Goal: Task Accomplishment & Management: Complete application form

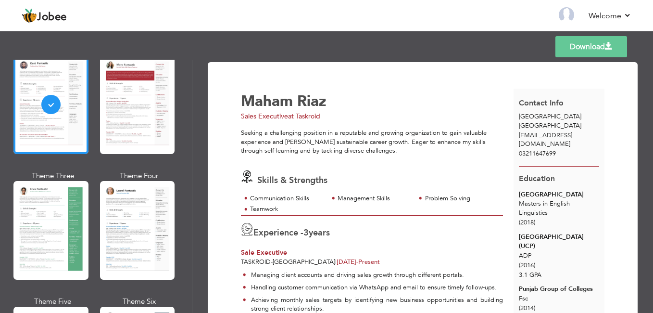
scroll to position [96, 0]
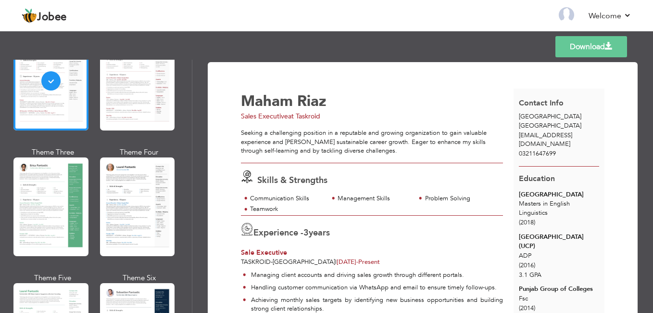
click at [110, 217] on div at bounding box center [137, 206] width 75 height 99
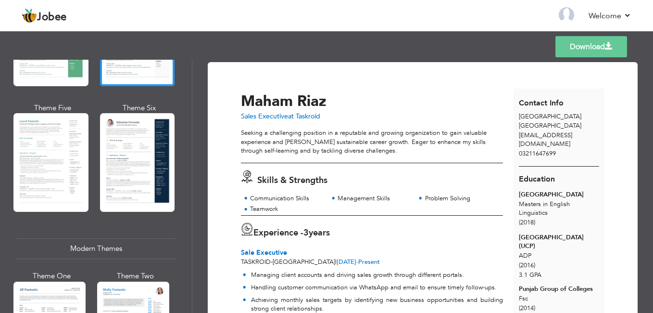
scroll to position [289, 0]
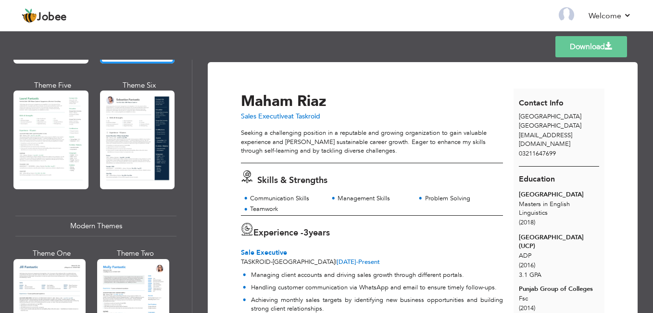
click at [130, 296] on div at bounding box center [133, 306] width 72 height 95
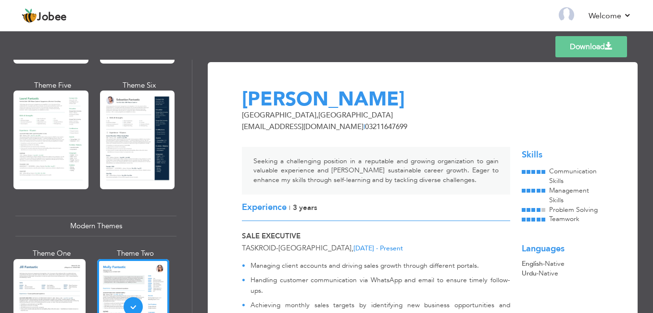
click at [318, 203] on span "3 Years" at bounding box center [305, 208] width 25 height 10
click at [342, 194] on div "Experience | 3 Years" at bounding box center [376, 207] width 269 height 26
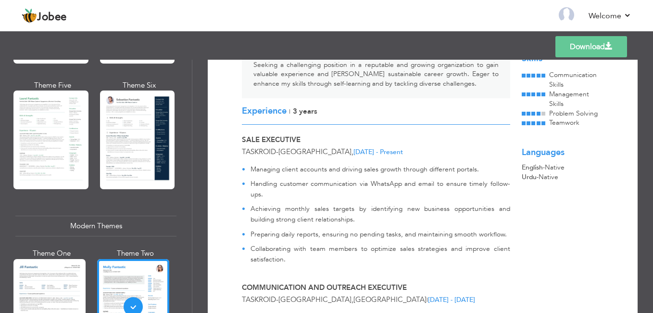
scroll to position [192, 0]
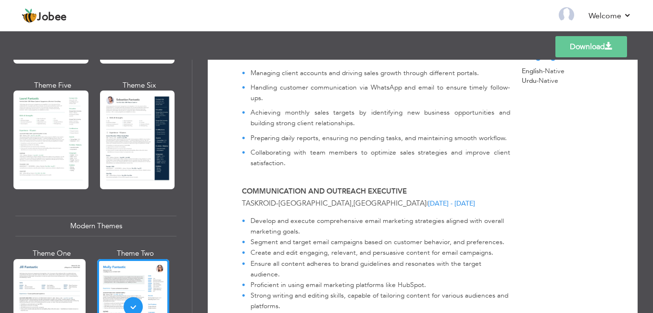
click at [35, 288] on div at bounding box center [49, 306] width 72 height 95
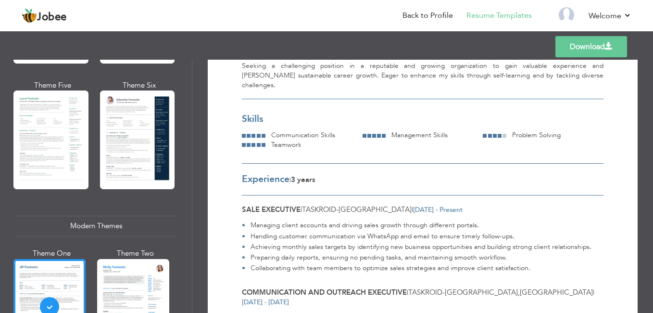
scroll to position [0, 0]
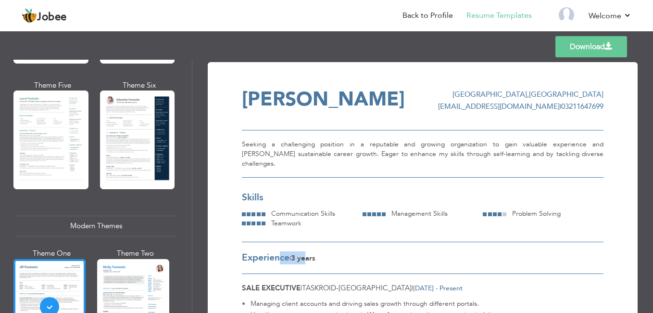
drag, startPoint x: 278, startPoint y: 246, endPoint x: 317, endPoint y: 247, distance: 38.5
click at [315, 247] on div "Experience | 3 Years" at bounding box center [423, 258] width 362 height 32
drag, startPoint x: 317, startPoint y: 247, endPoint x: 328, endPoint y: 247, distance: 11.1
click at [328, 247] on div "Experience | 3 Years" at bounding box center [423, 258] width 362 height 32
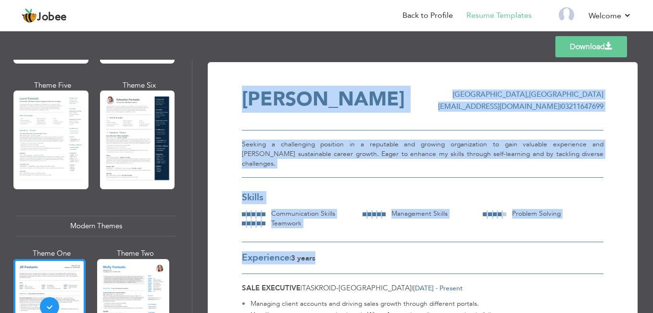
drag, startPoint x: 454, startPoint y: 243, endPoint x: 240, endPoint y: 244, distance: 214.6
drag, startPoint x: 240, startPoint y: 244, endPoint x: 246, endPoint y: 248, distance: 8.0
click at [246, 251] on span "Experience" at bounding box center [266, 257] width 48 height 13
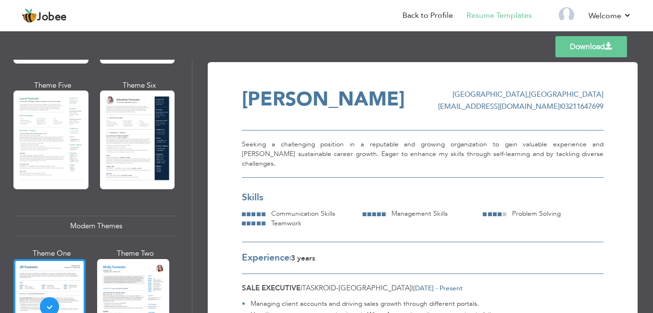
click at [80, 157] on div at bounding box center [50, 139] width 75 height 99
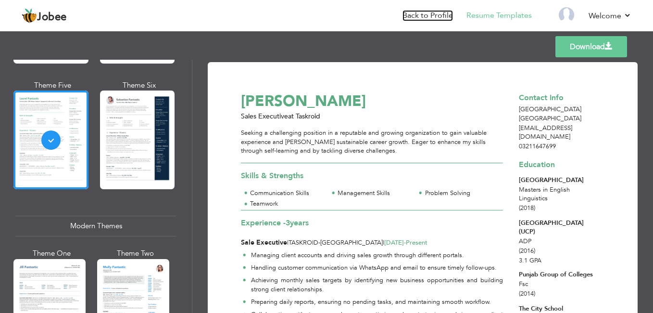
click at [436, 15] on link "Back to Profile" at bounding box center [428, 15] width 51 height 11
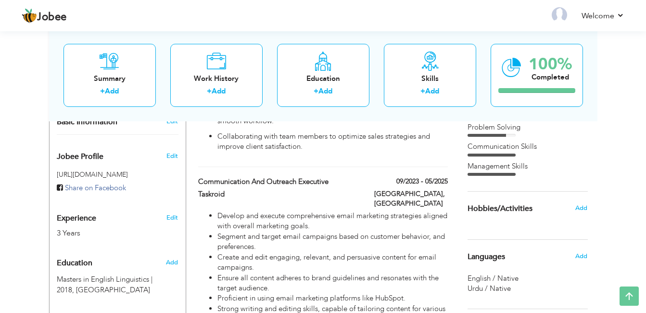
click at [87, 214] on span "Experience" at bounding box center [76, 218] width 39 height 9
type input "Maham"
type input "Riaz"
type input "03211647699"
select select "number:166"
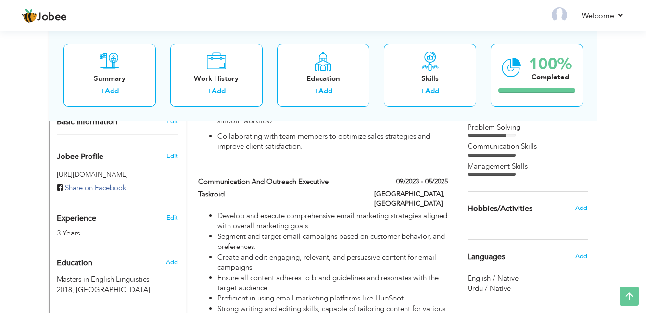
type input "[GEOGRAPHIC_DATA]"
select select "number:5"
type input "Taskroid"
type input "Sales Executive"
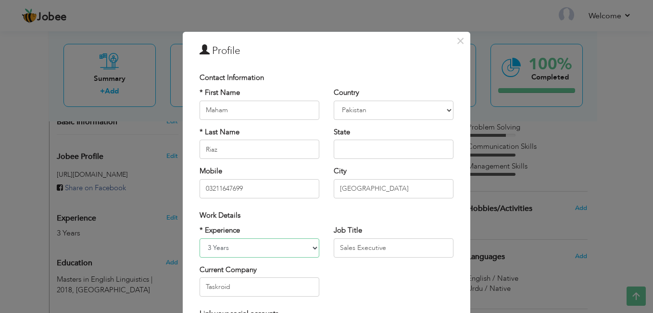
click at [234, 249] on select "Entry Level Less than 1 Year 1 Year 2 Years 3 Years 4 Years 5 Years 6 Years 7 Y…" at bounding box center [260, 247] width 120 height 19
click at [241, 246] on select "Entry Level Less than 1 Year 1 Year 2 Years 3 Years 4 Years 5 Years 6 Years 7 Y…" at bounding box center [260, 247] width 120 height 19
drag, startPoint x: 231, startPoint y: 247, endPoint x: 203, endPoint y: 243, distance: 28.7
click at [203, 243] on select "Entry Level Less than 1 Year 1 Year 2 Years 3 Years 4 Years 5 Years 6 Years 7 Y…" at bounding box center [260, 247] width 120 height 19
click at [331, 217] on div "Work Details" at bounding box center [327, 215] width 254 height 10
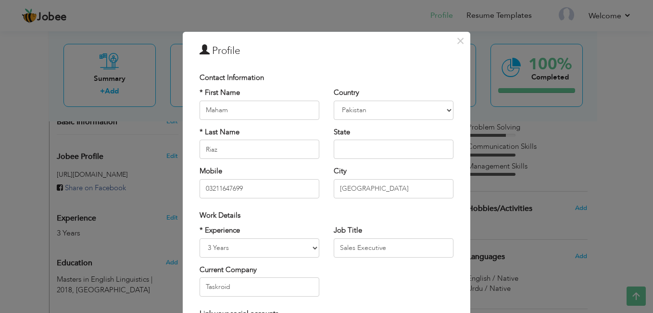
click at [223, 230] on label "* Experience" at bounding box center [220, 230] width 40 height 10
click at [240, 232] on div "* Experience Entry Level Less than 1 Year 1 Year 2 Years 3 Years 4 Years 5 Year…" at bounding box center [260, 241] width 120 height 32
click at [217, 230] on label "* Experience" at bounding box center [220, 230] width 40 height 10
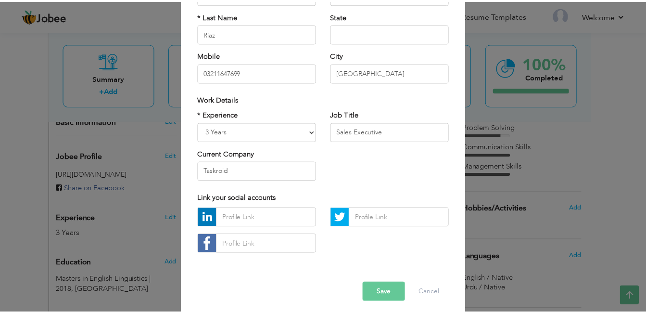
scroll to position [122, 0]
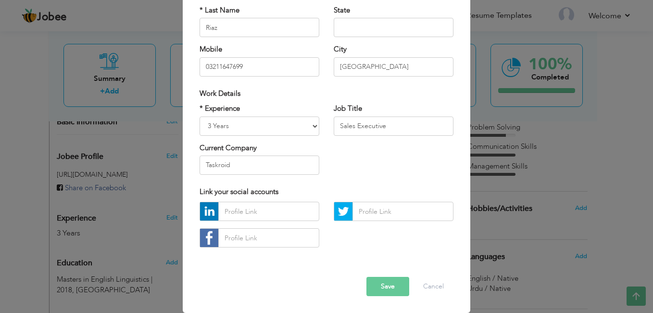
click at [498, 59] on div "× Profile Contact Information * First Name Maham * Last Name [PERSON_NAME]" at bounding box center [326, 156] width 653 height 313
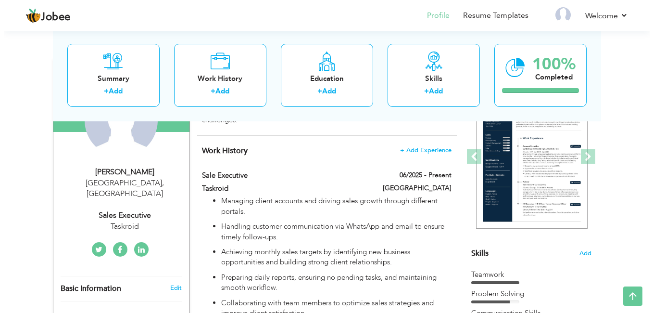
scroll to position [144, 0]
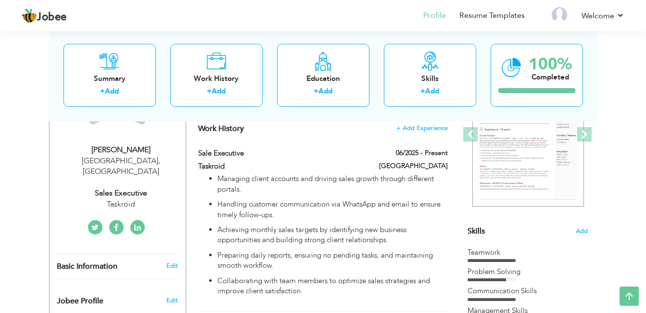
click at [174, 261] on link "Edit" at bounding box center [172, 265] width 12 height 9
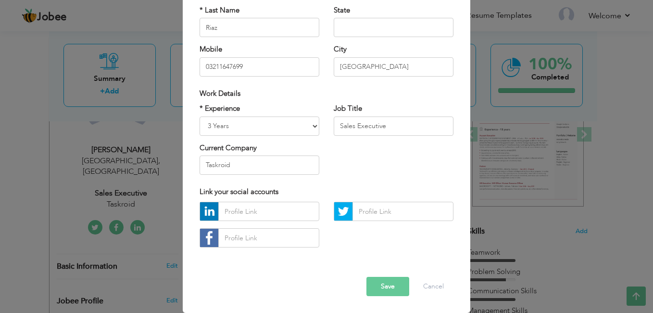
scroll to position [0, 0]
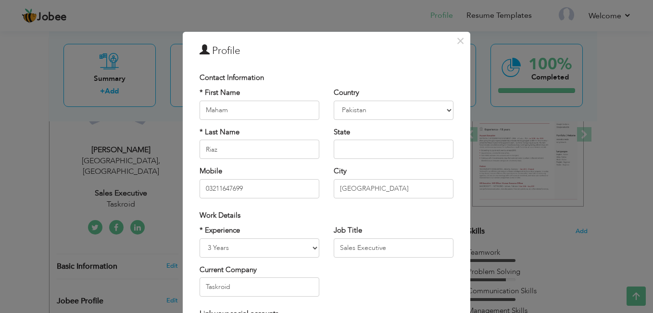
click at [243, 77] on span "Contact Information" at bounding box center [232, 78] width 64 height 10
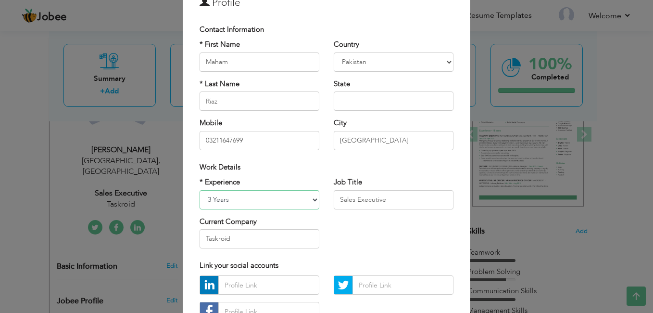
click at [313, 201] on select "Entry Level Less than 1 Year 1 Year 2 Years 3 Years 4 Years 5 Years 6 Years 7 Y…" at bounding box center [260, 199] width 120 height 19
click at [409, 119] on div "City [GEOGRAPHIC_DATA] Are you sure?" at bounding box center [394, 134] width 120 height 32
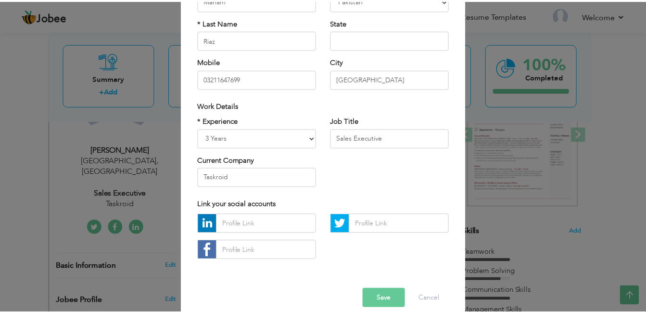
scroll to position [122, 0]
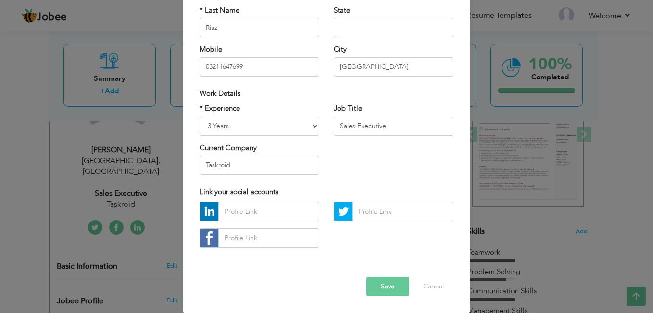
click at [389, 283] on button "Save" at bounding box center [388, 286] width 43 height 19
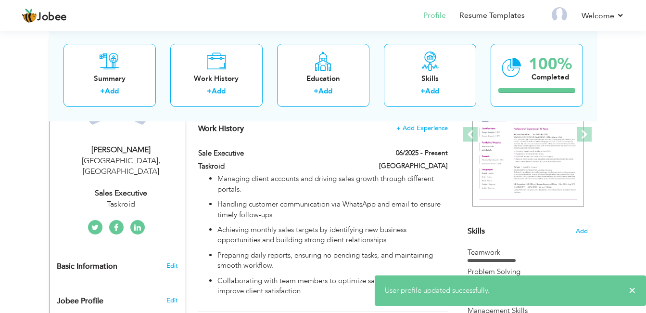
click at [333, 116] on div "Summary + Add Work History + Add Education + Add Skills + Add 100% Completed" at bounding box center [323, 75] width 549 height 92
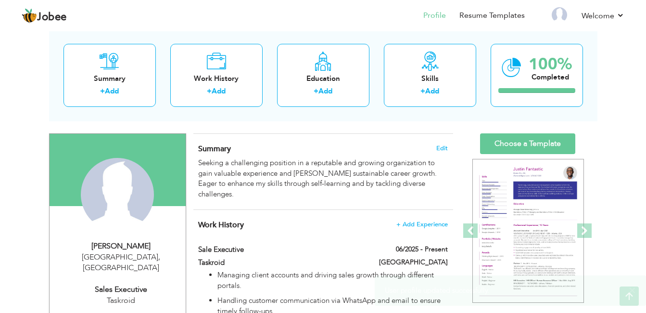
scroll to position [0, 0]
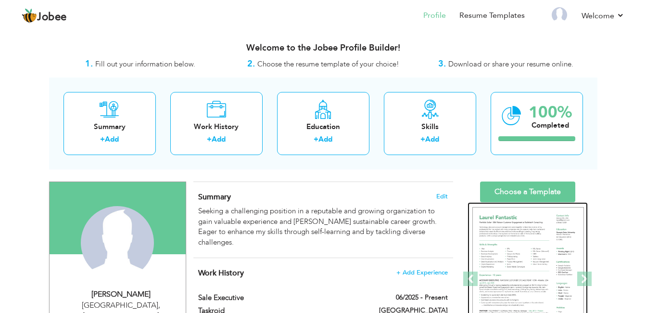
click at [527, 230] on img at bounding box center [529, 279] width 112 height 144
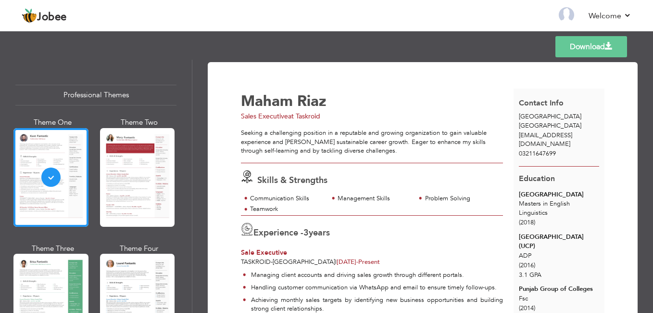
click at [41, 283] on div at bounding box center [50, 303] width 75 height 99
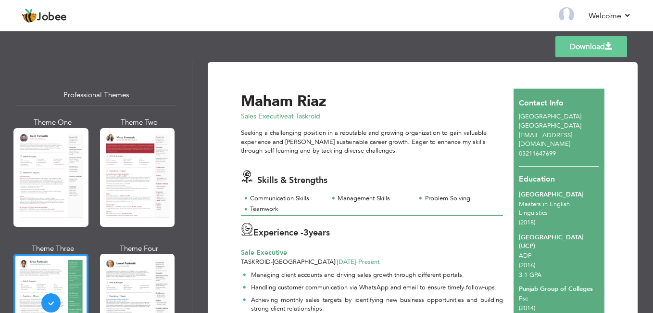
scroll to position [48, 0]
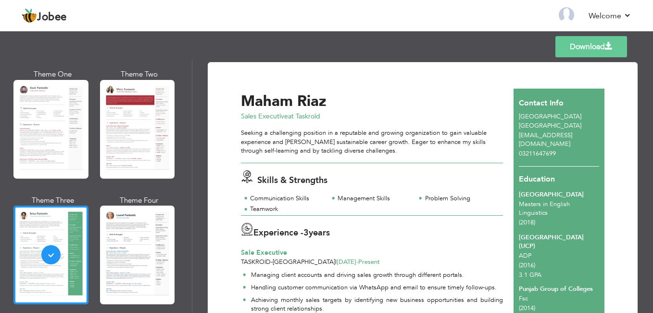
click at [67, 154] on div at bounding box center [50, 129] width 75 height 99
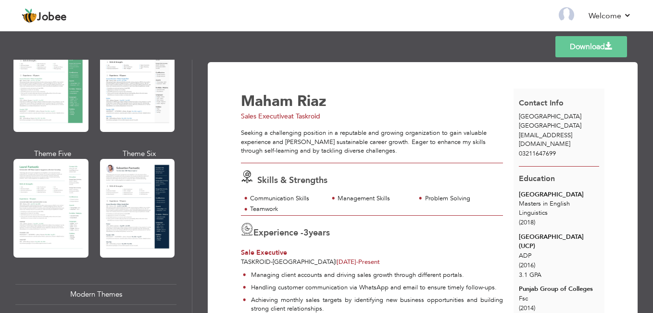
scroll to position [241, 0]
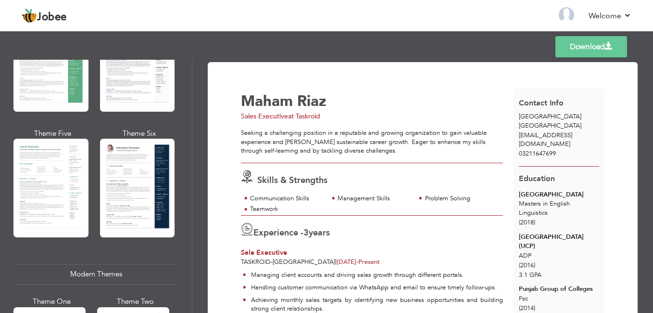
click at [38, 211] on div at bounding box center [50, 188] width 75 height 99
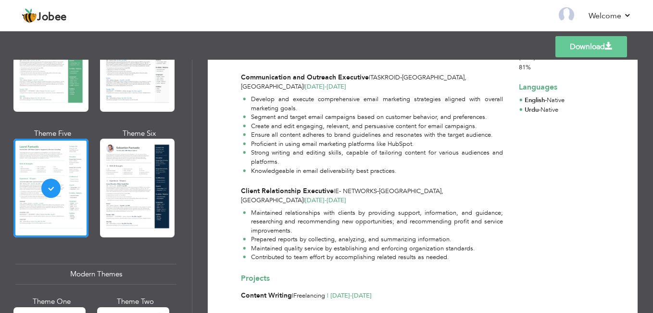
scroll to position [295, 0]
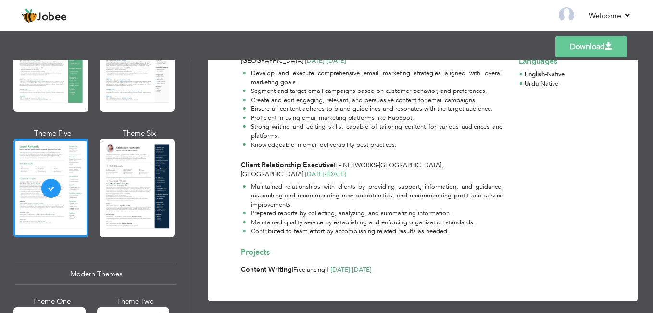
click at [589, 48] on link "Download" at bounding box center [592, 46] width 72 height 21
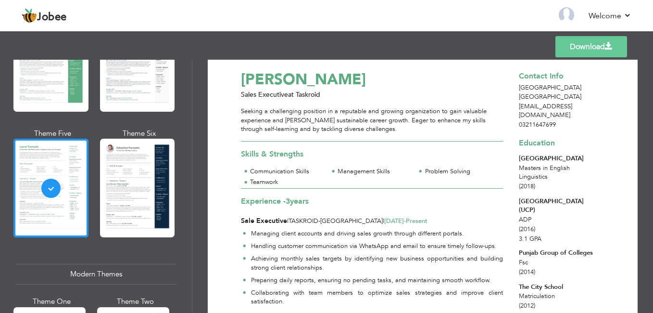
scroll to position [0, 0]
